Goal: Task Accomplishment & Management: Complete application form

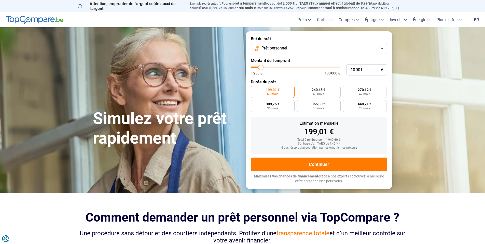
type input "11 250"
type input "11250"
type input "11 500"
type input "11500"
type input "11 750"
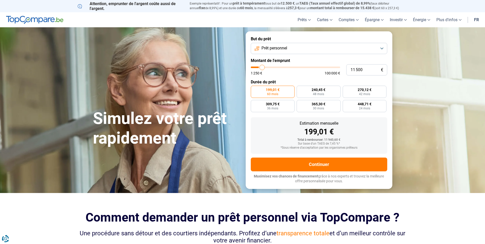
type input "11750"
type input "12 500"
type input "12500"
type input "13 250"
type input "13250"
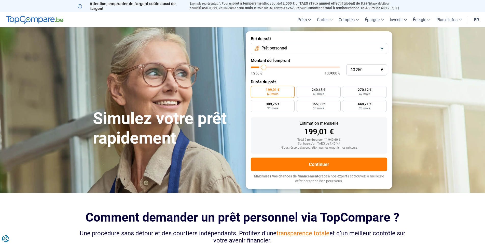
type input "14 750"
type input "14750"
type input "17 000"
type input "17000"
type input "17 750"
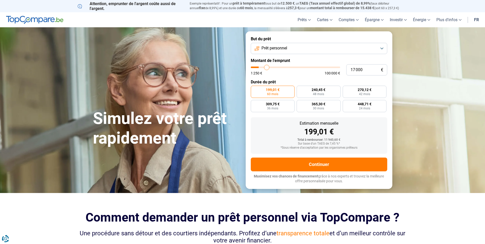
type input "17750"
type input "18 000"
type input "18000"
type input "18 500"
type input "18500"
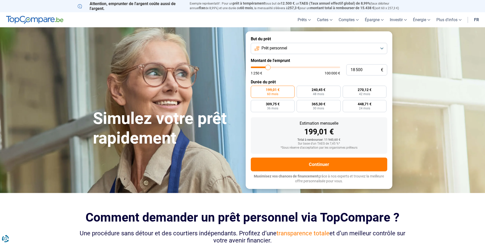
type input "18 750"
drag, startPoint x: 262, startPoint y: 69, endPoint x: 268, endPoint y: 69, distance: 6.6
type input "18750"
click at [268, 68] on input "range" at bounding box center [295, 67] width 89 height 2
radio input "false"
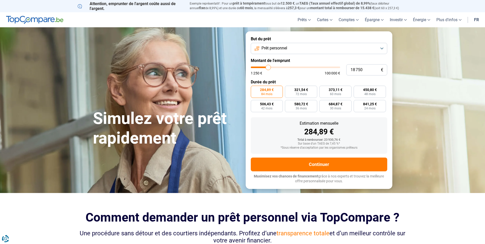
type input "19 000"
type input "19000"
type input "19 250"
type input "19250"
type input "20 000"
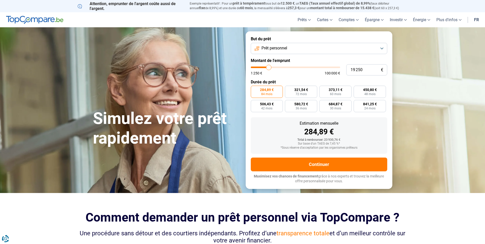
type input "20000"
type input "21 250"
type input "21250"
type input "23 000"
type input "23000"
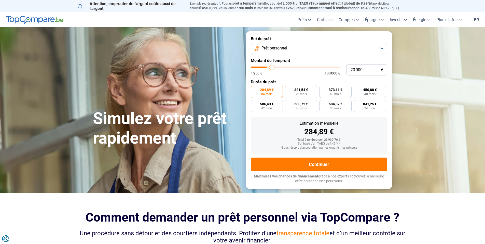
type input "23 750"
type input "23750"
type input "25 000"
type input "25000"
type input "25 750"
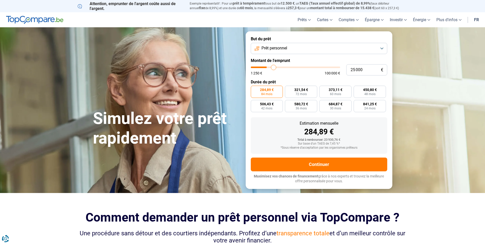
type input "25750"
type input "26 250"
type input "26250"
type input "27 750"
type input "27750"
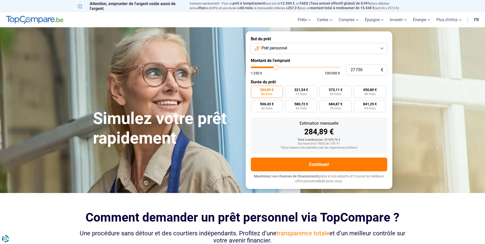
type input "29 000"
type input "29000"
type input "29 500"
type input "29500"
type input "29 750"
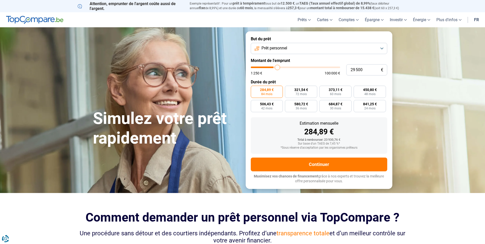
type input "29750"
type input "30 250"
type input "30250"
type input "30 500"
type input "30500"
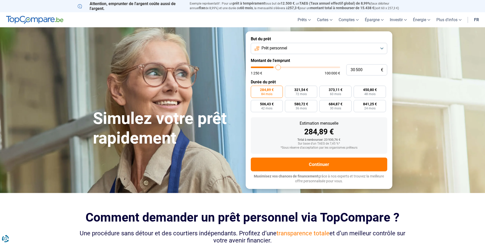
type input "30 750"
type input "30750"
type input "31 000"
type input "31000"
type input "32 000"
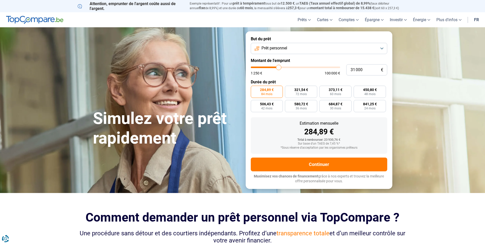
type input "32000"
type input "32 500"
type input "32500"
type input "32 750"
type input "32750"
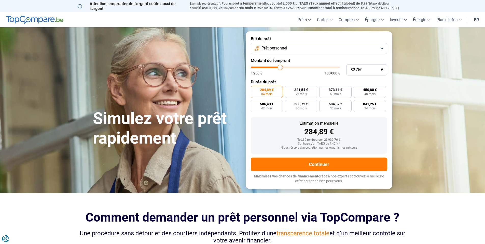
type input "33 250"
drag, startPoint x: 268, startPoint y: 69, endPoint x: 280, endPoint y: 69, distance: 12.2
type input "33250"
click at [280, 68] on input "range" at bounding box center [295, 67] width 89 height 2
radio input "false"
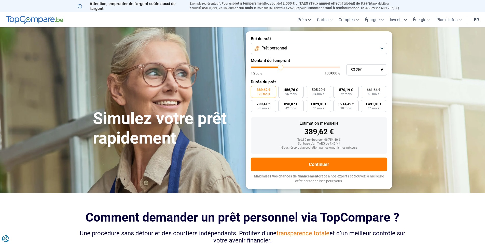
type input "34 750"
type input "34750"
type input "35 000"
type input "35000"
type input "35 250"
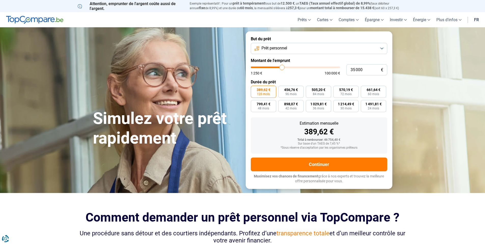
type input "35250"
type input "36 250"
type input "36250"
type input "36 750"
type input "36750"
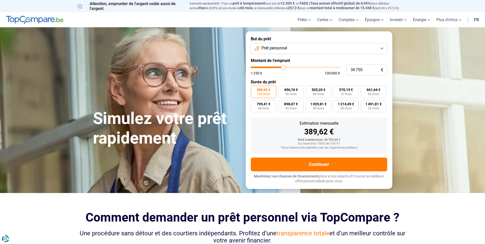
type input "38 250"
type input "38250"
type input "39 500"
type input "39500"
type input "40 250"
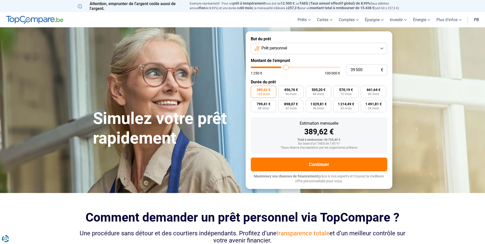
type input "40250"
type input "41 500"
type input "41500"
type input "42 250"
type input "42250"
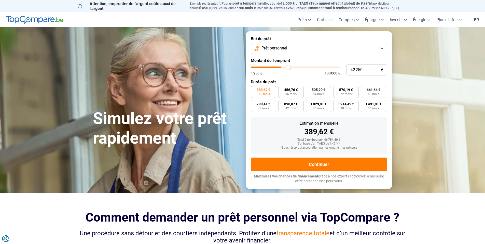
type input "42 500"
drag, startPoint x: 282, startPoint y: 69, endPoint x: 288, endPoint y: 69, distance: 6.6
type input "42500"
click at [288, 68] on input "range" at bounding box center [295, 67] width 89 height 2
type input "45 250"
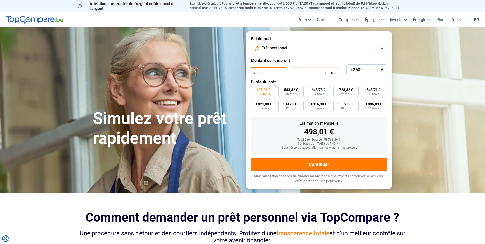
type input "45250"
type input "46 000"
type input "46000"
type input "47 000"
type input "47000"
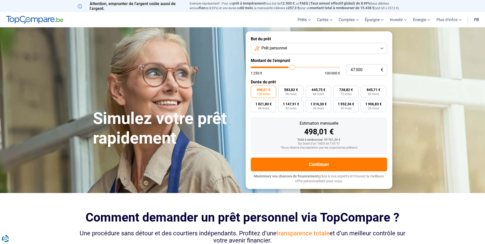
type input "48 250"
type input "48250"
type input "48 750"
type input "48750"
type input "49 000"
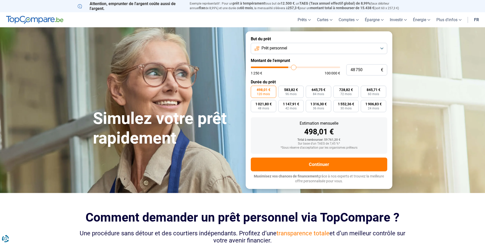
type input "49000"
type input "49 500"
type input "49500"
type input "49 750"
drag, startPoint x: 290, startPoint y: 68, endPoint x: 295, endPoint y: 68, distance: 4.3
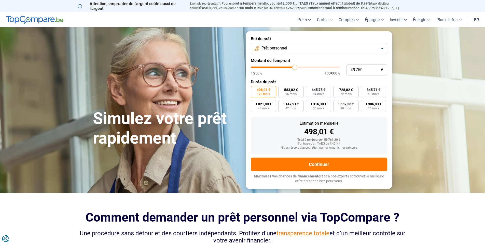
type input "49750"
click at [294, 68] on input "range" at bounding box center [295, 67] width 89 height 2
type input "51 250"
type input "51250"
type input "51 500"
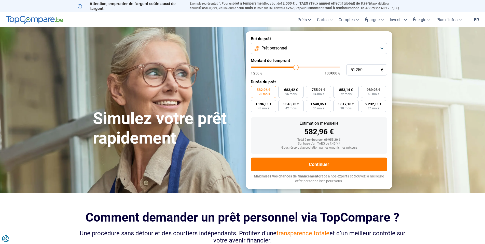
type input "51500"
type input "52 500"
type input "52500"
type input "54 000"
type input "54000"
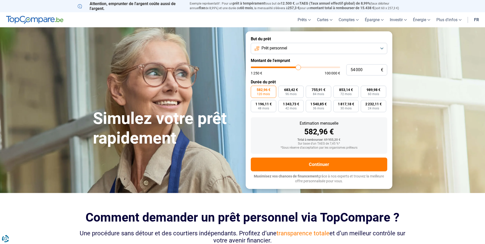
type input "55 500"
type input "55500"
type input "58 000"
type input "58000"
type input "60 750"
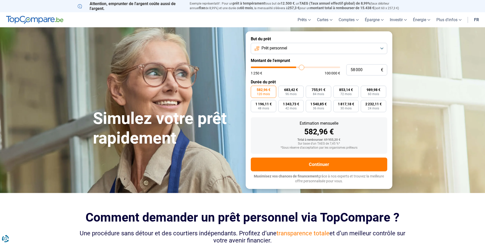
type input "60750"
type input "63 750"
type input "63750"
type input "66 500"
type input "66500"
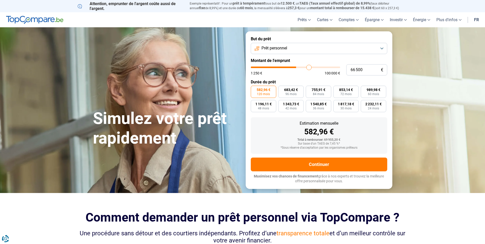
type input "68 000"
type input "68000"
type input "69 000"
type input "69000"
type input "69 250"
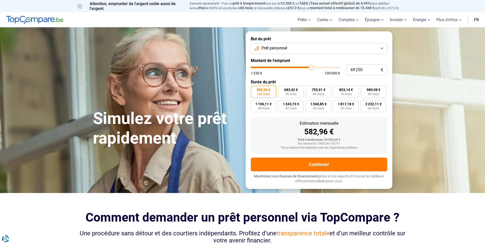
drag, startPoint x: 295, startPoint y: 69, endPoint x: 311, endPoint y: 70, distance: 15.6
type input "69250"
click at [311, 68] on input "range" at bounding box center [295, 67] width 89 height 2
click at [367, 72] on input "69 250" at bounding box center [366, 69] width 41 height 11
drag, startPoint x: 365, startPoint y: 70, endPoint x: 347, endPoint y: 70, distance: 18.3
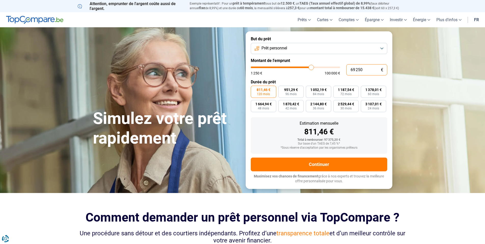
click at [347, 70] on input "69 250" at bounding box center [366, 69] width 41 height 11
type input "2"
type input "1250"
type input "25"
type input "1250"
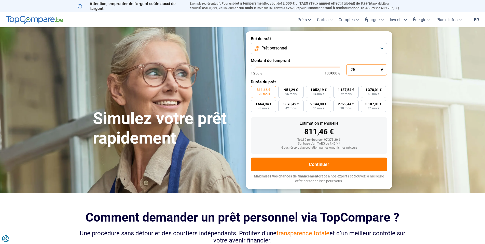
type input "250"
type input "1250"
type input "2 500"
type input "2500"
radio input "true"
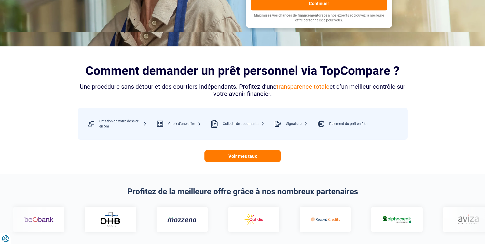
scroll to position [178, 0]
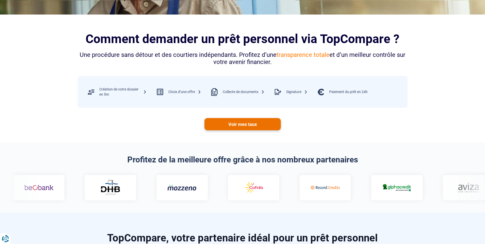
type input "2 500"
click at [242, 124] on link "Voir mes taux" at bounding box center [242, 124] width 76 height 12
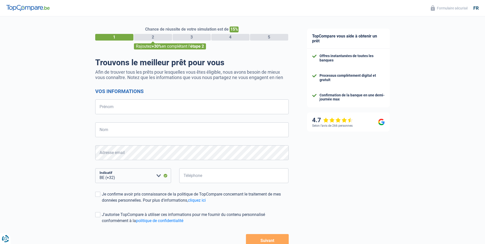
select select "32"
